Goal: Task Accomplishment & Management: Manage account settings

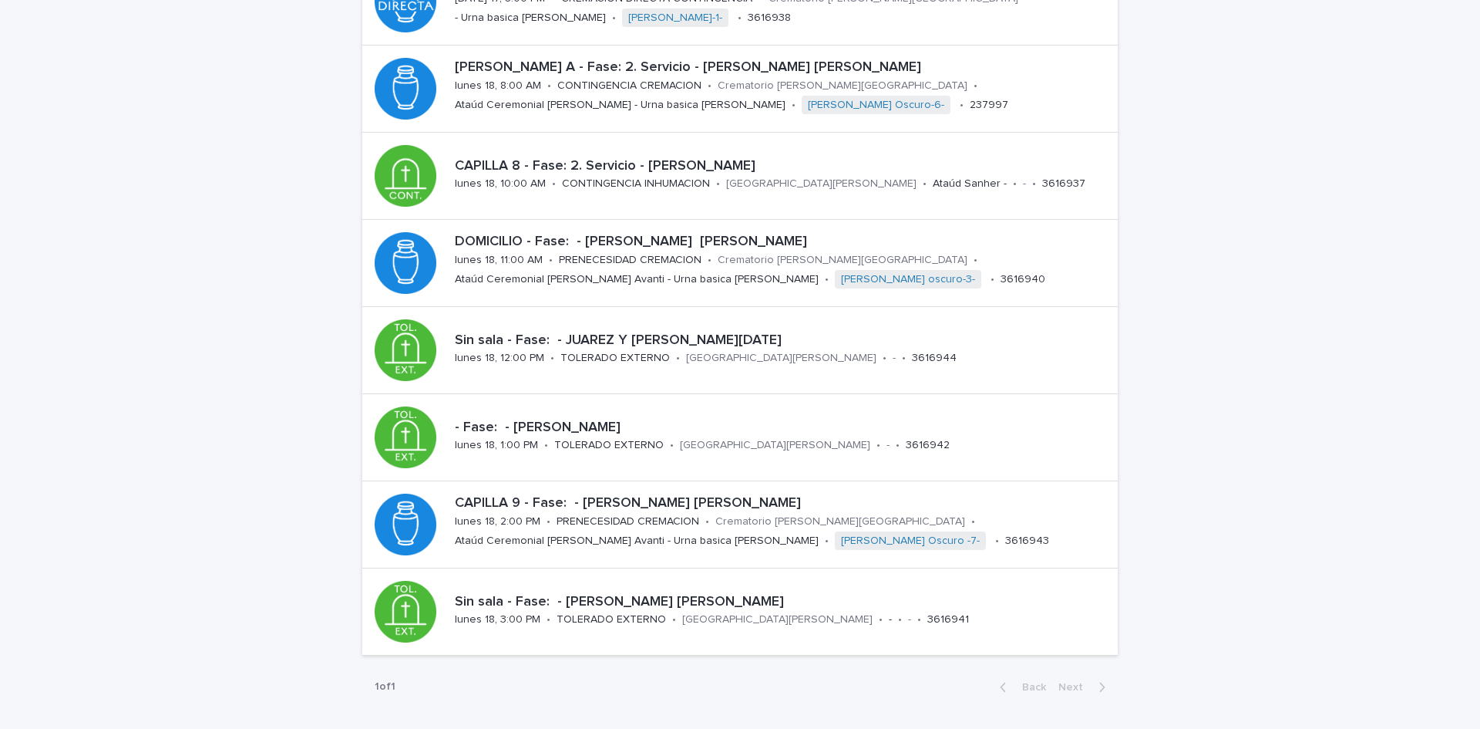
scroll to position [312, 0]
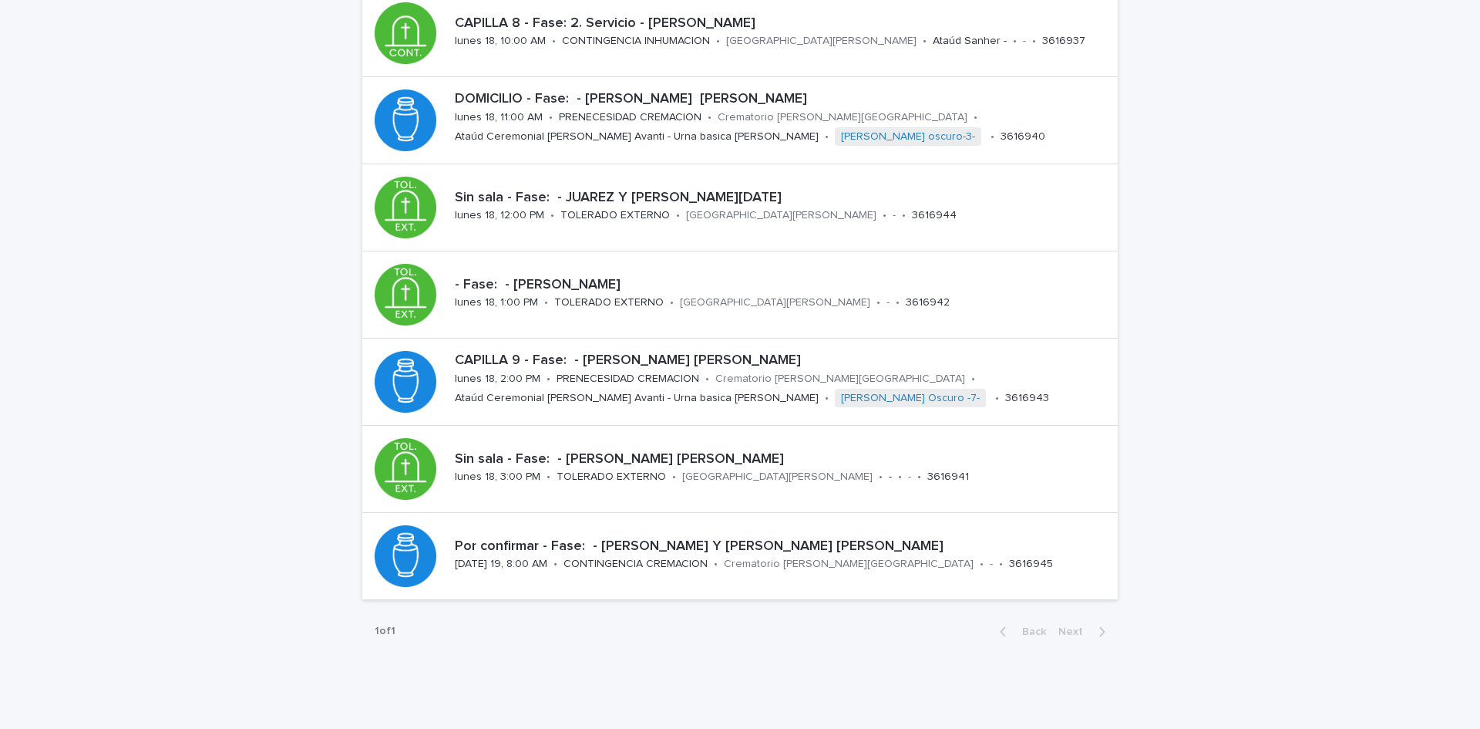
scroll to position [301, 0]
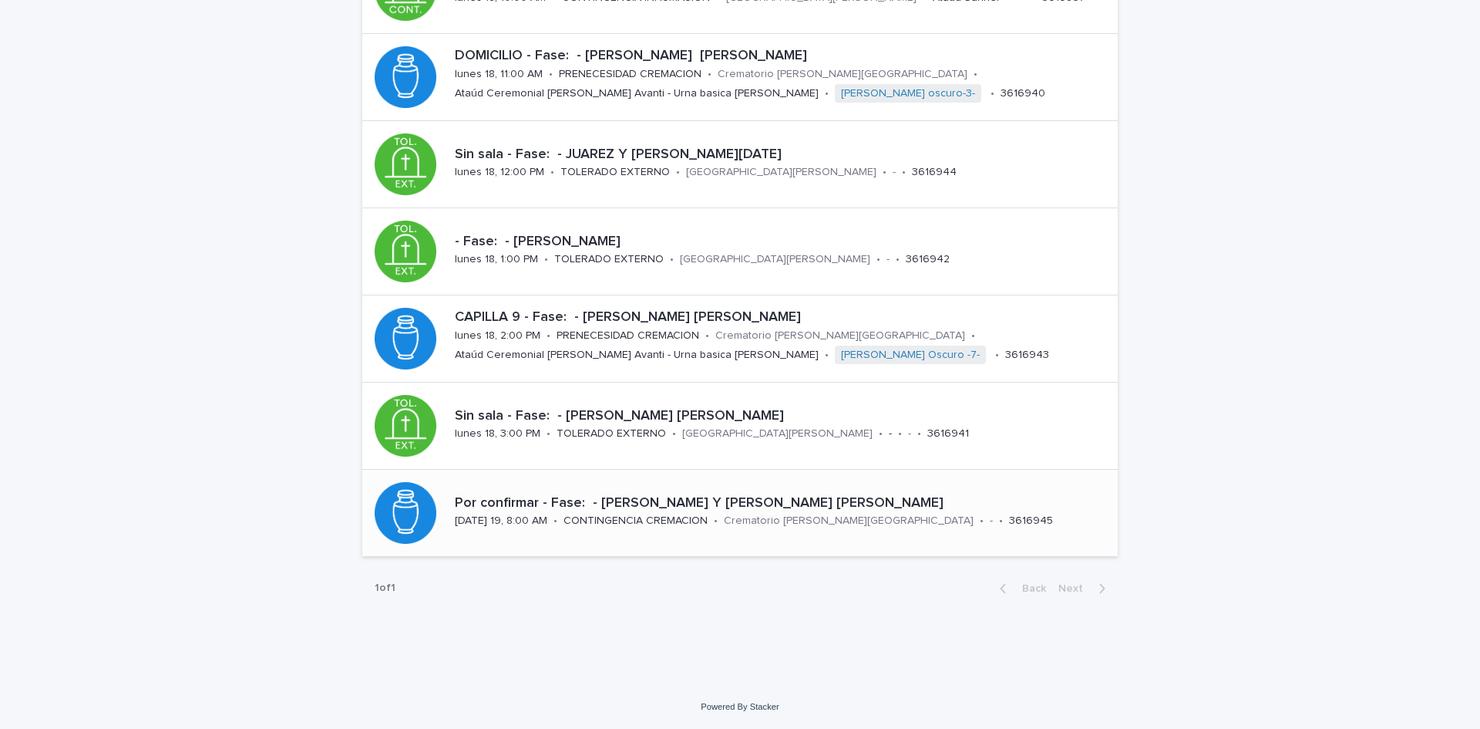
click at [763, 501] on p "Por confirmar - Fase: - [PERSON_NAME] Y [PERSON_NAME] [PERSON_NAME]" at bounding box center [783, 503] width 657 height 17
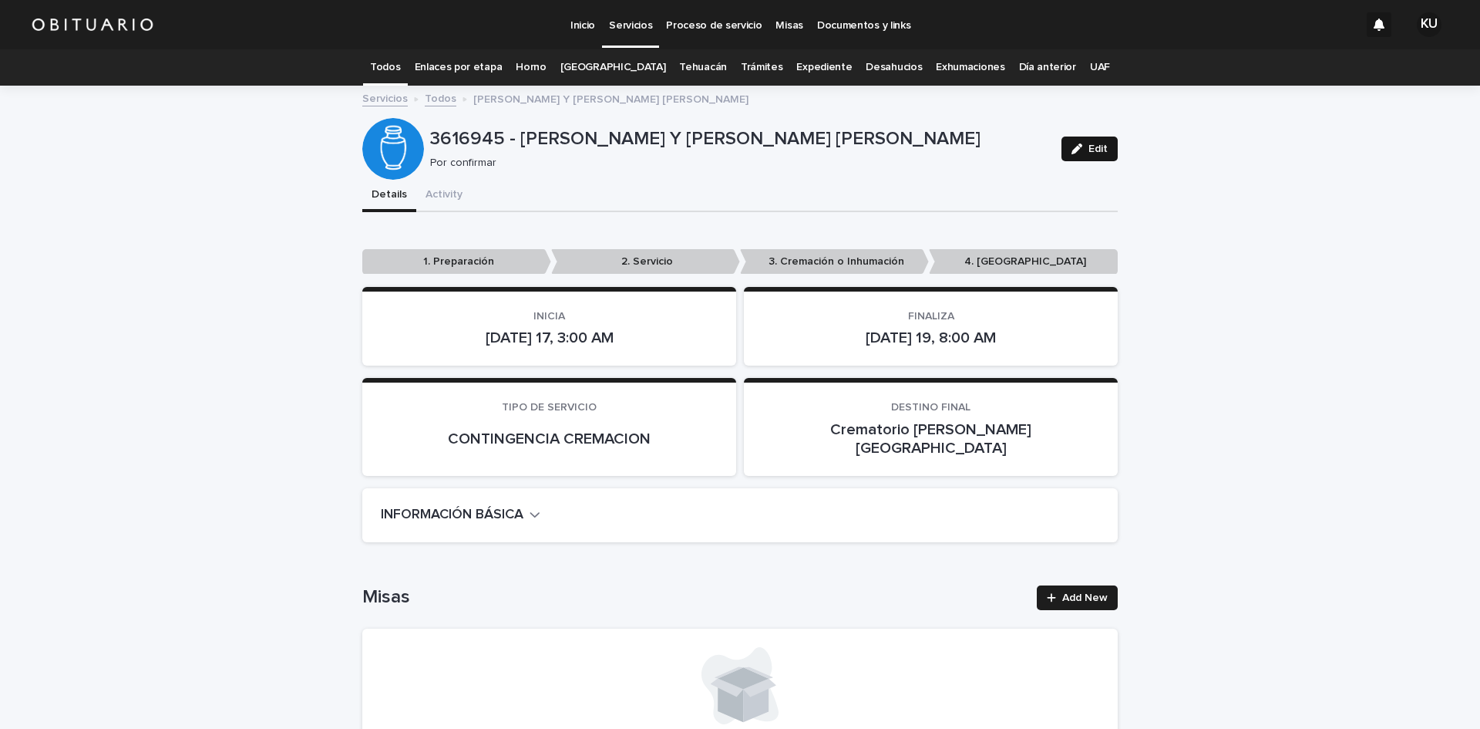
click at [1082, 143] on button "Edit" at bounding box center [1090, 148] width 56 height 25
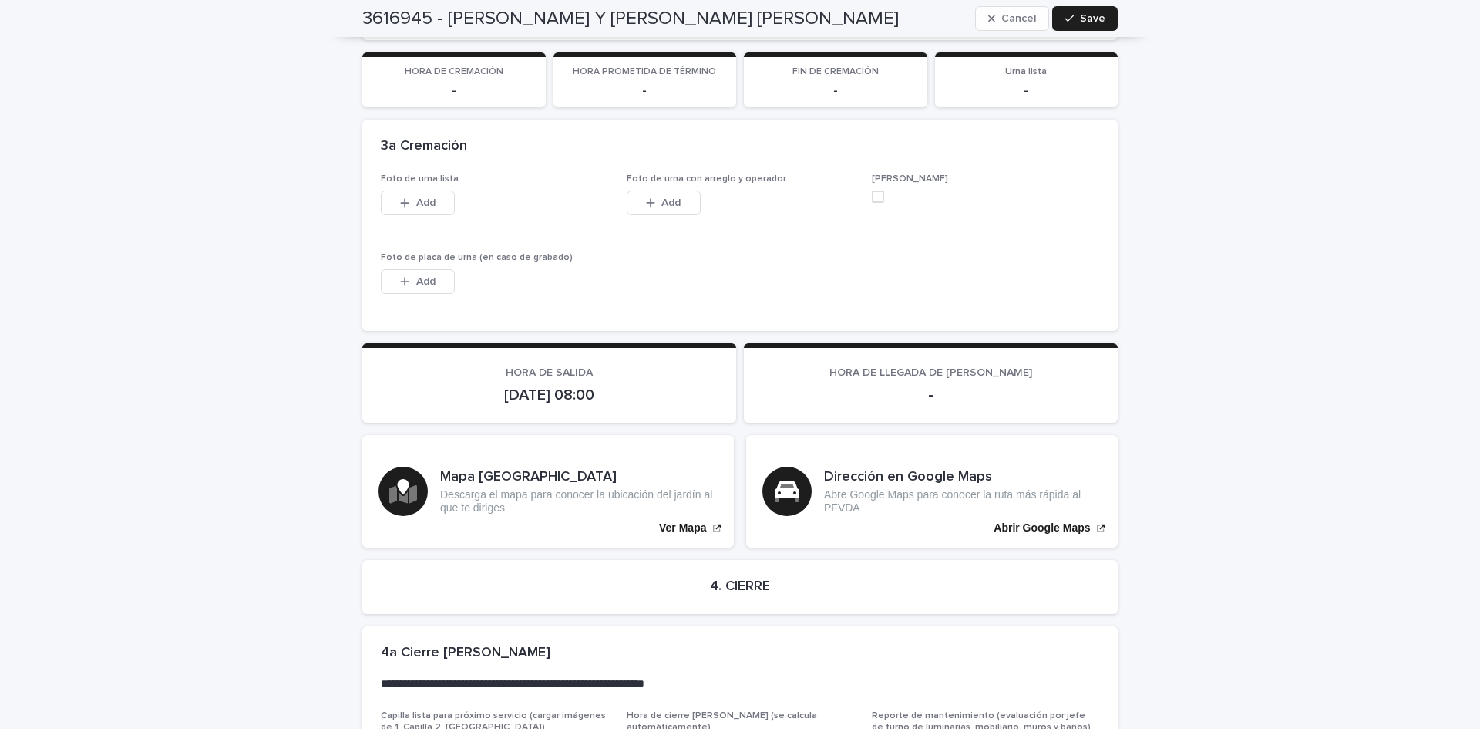
scroll to position [3171, 0]
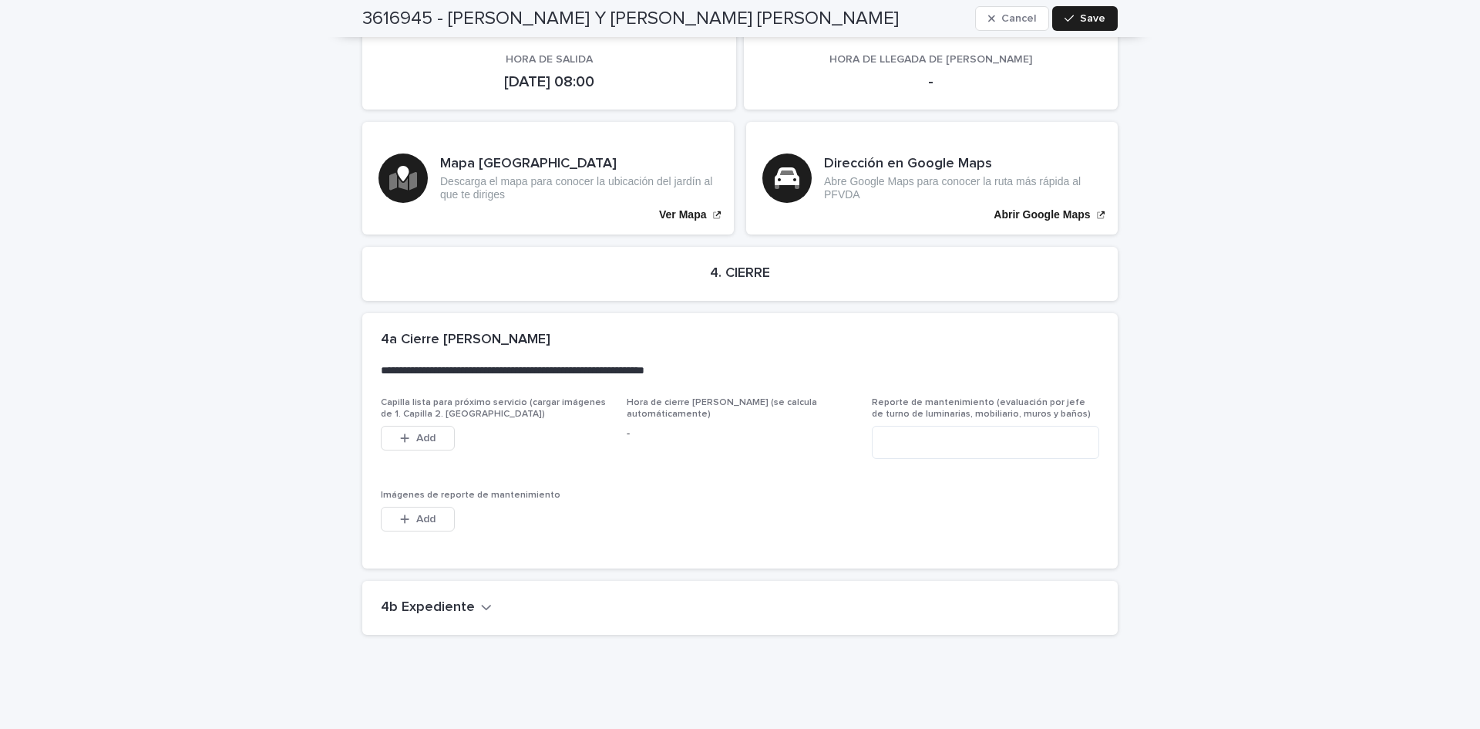
click at [437, 581] on div "4b Expediente" at bounding box center [740, 608] width 756 height 54
click at [445, 599] on h2 "4b Expediente" at bounding box center [428, 607] width 94 height 17
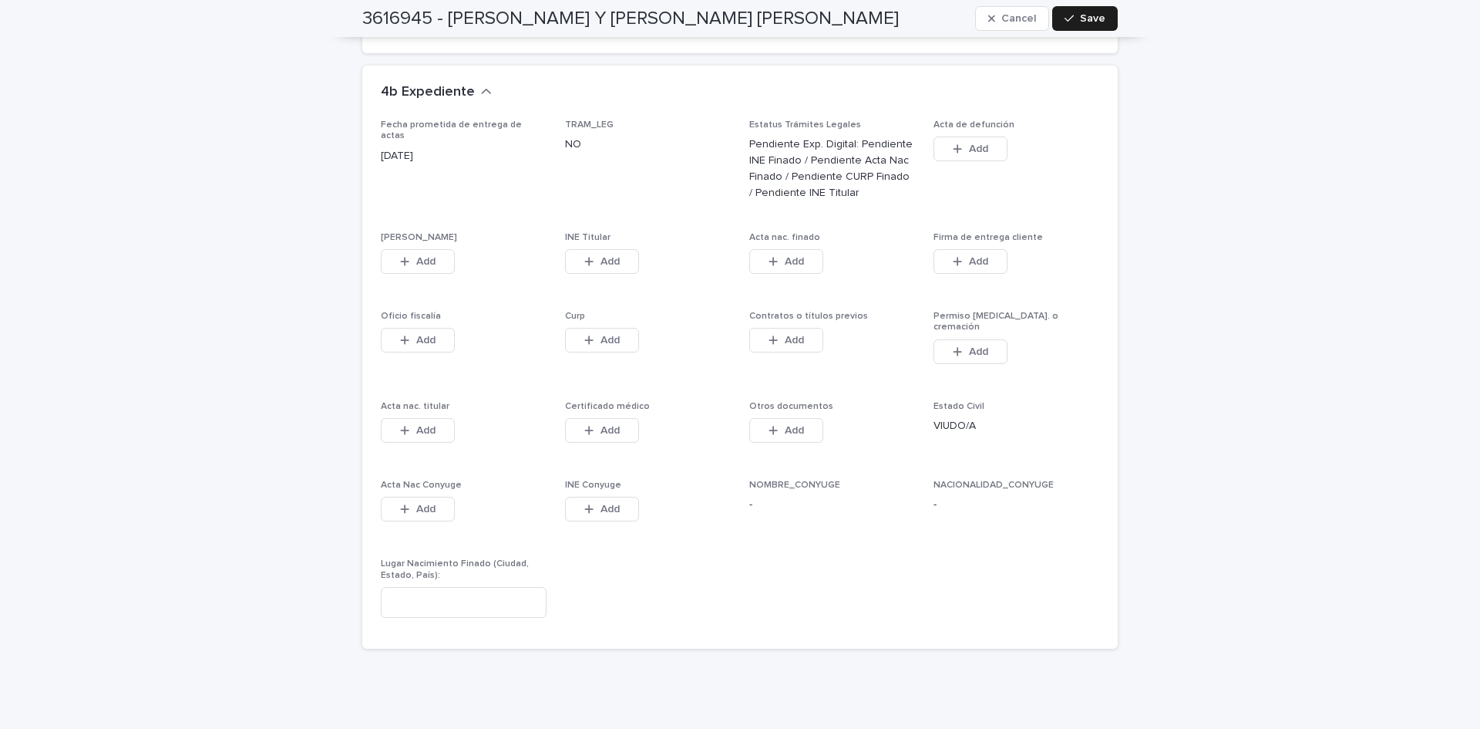
scroll to position [3688, 0]
click at [470, 584] on input at bounding box center [464, 599] width 166 height 31
click at [409, 584] on input "**********" at bounding box center [464, 599] width 166 height 31
type input "**********"
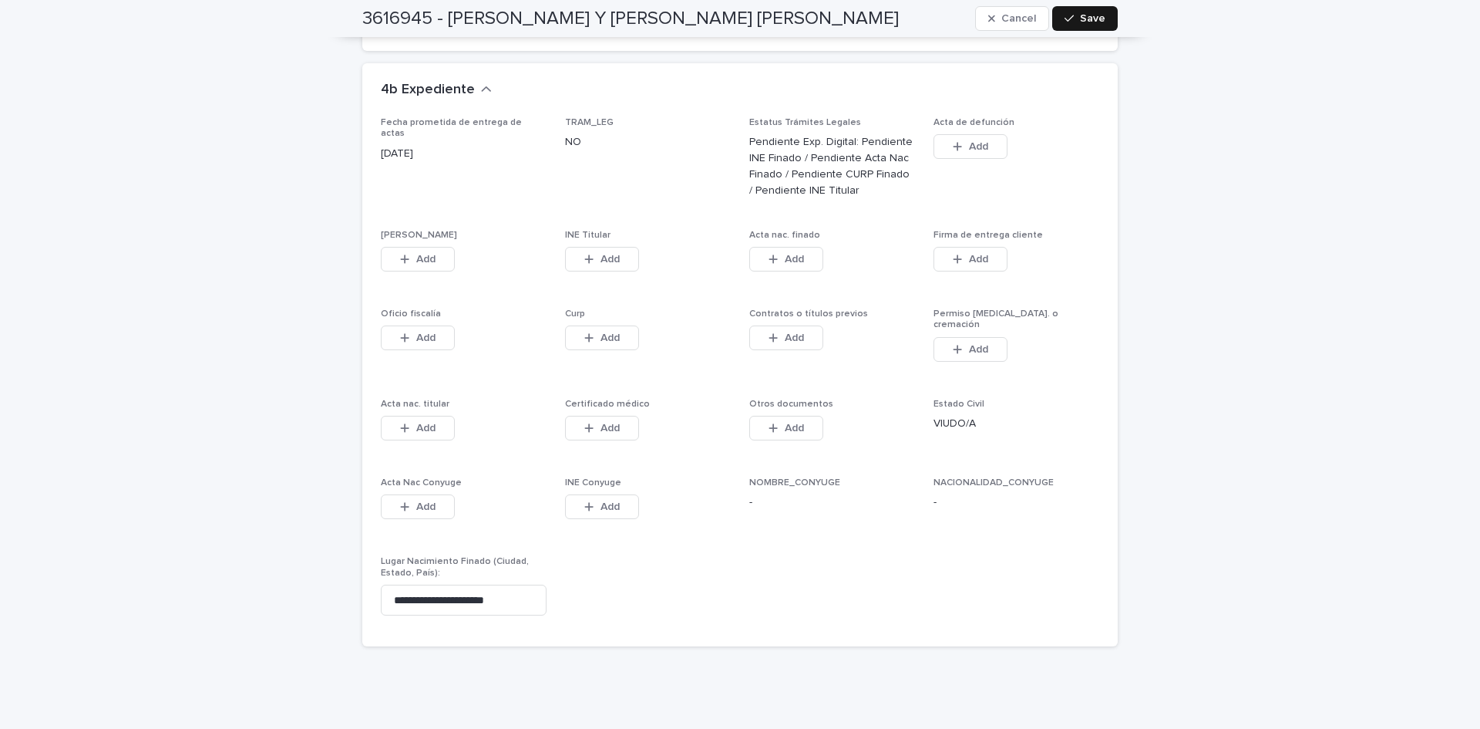
click at [1073, 22] on div "button" at bounding box center [1072, 18] width 15 height 11
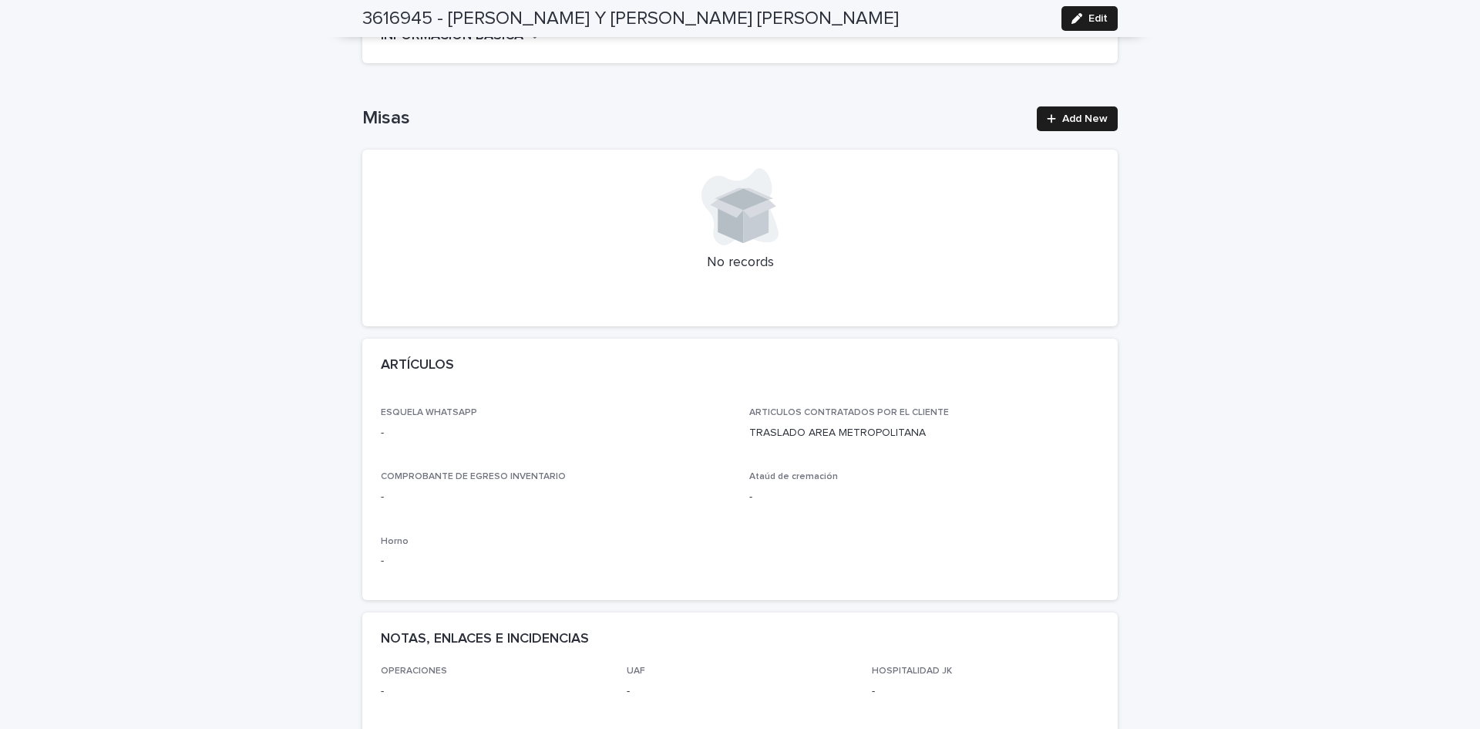
scroll to position [0, 0]
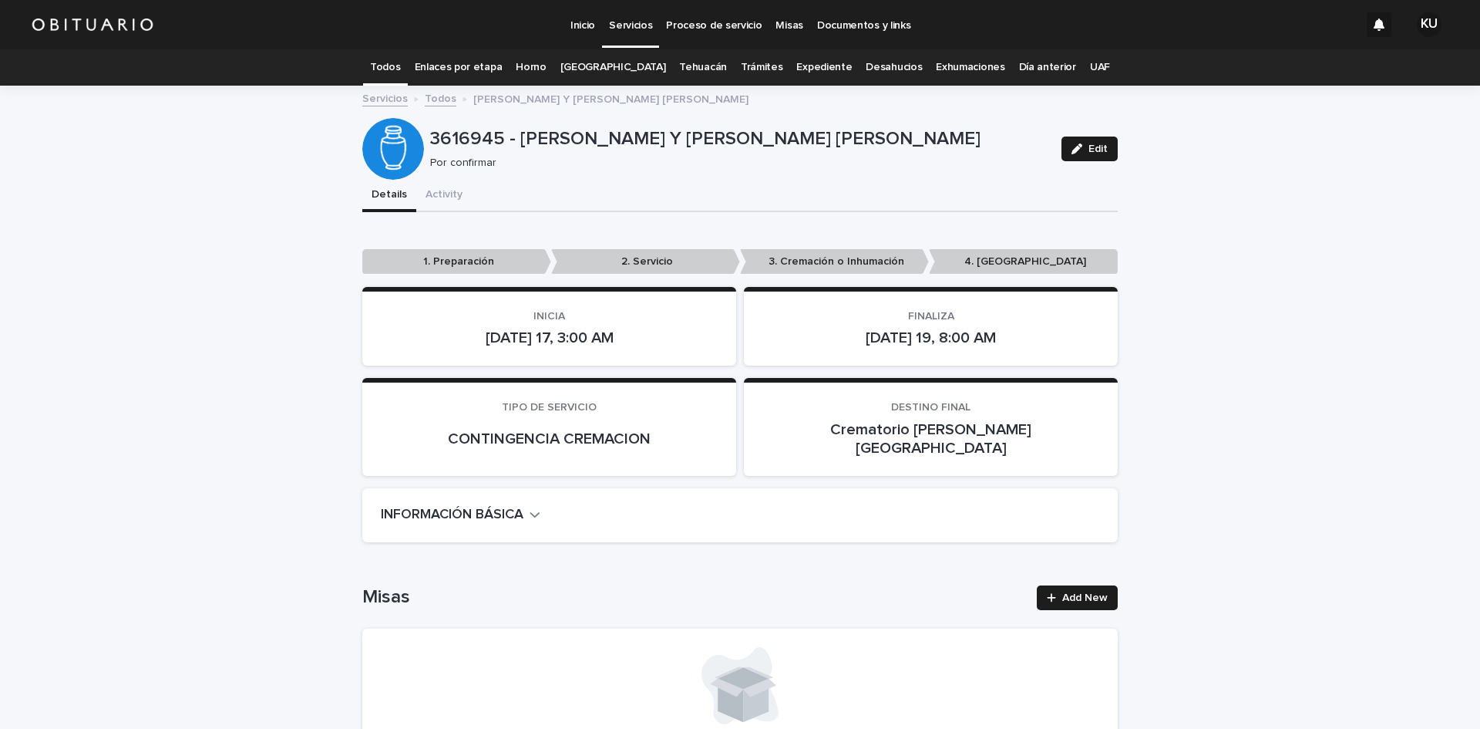
click at [615, 22] on p "Servicios" at bounding box center [630, 16] width 43 height 32
